Goal: Information Seeking & Learning: Learn about a topic

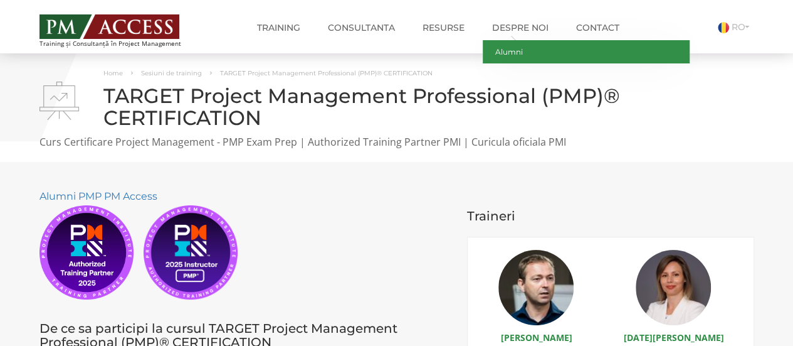
click at [506, 52] on link "Alumni" at bounding box center [586, 51] width 207 height 23
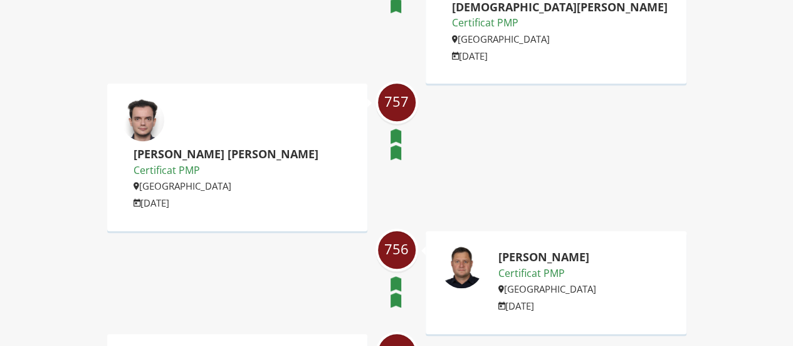
scroll to position [376, 0]
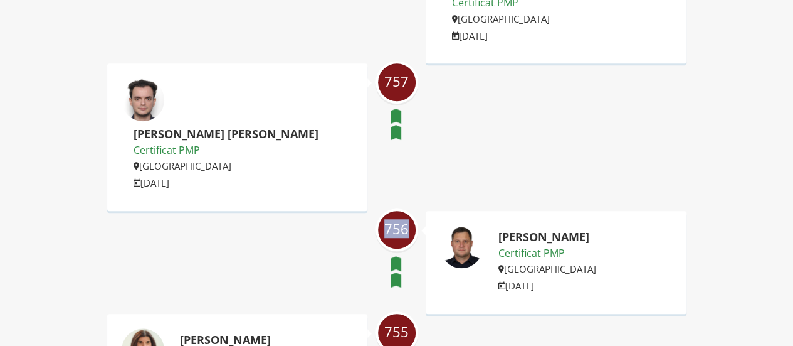
drag, startPoint x: 377, startPoint y: 182, endPoint x: 411, endPoint y: 184, distance: 34.5
click at [411, 211] on div "756 [PERSON_NAME] Certificat PMP [GEOGRAPHIC_DATA] [DATE]" at bounding box center [397, 262] width 580 height 103
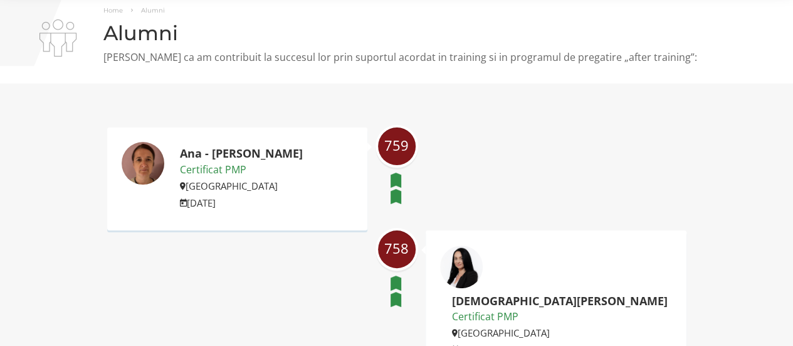
scroll to position [0, 0]
